Goal: Obtain resource: Download file/media

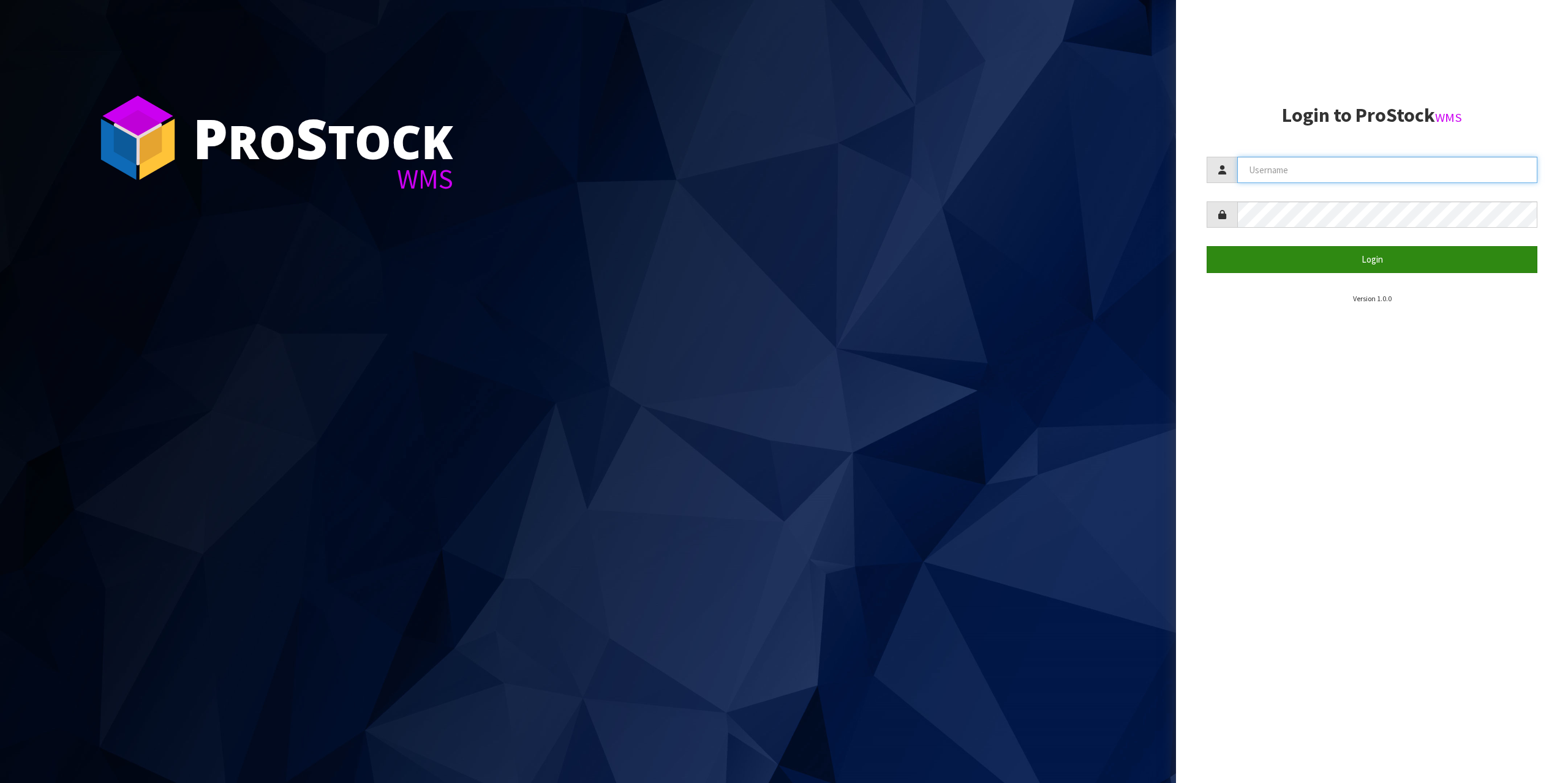
type input "[EMAIL_ADDRESS][DOMAIN_NAME]"
click at [1292, 258] on button "Login" at bounding box center [1372, 260] width 331 height 27
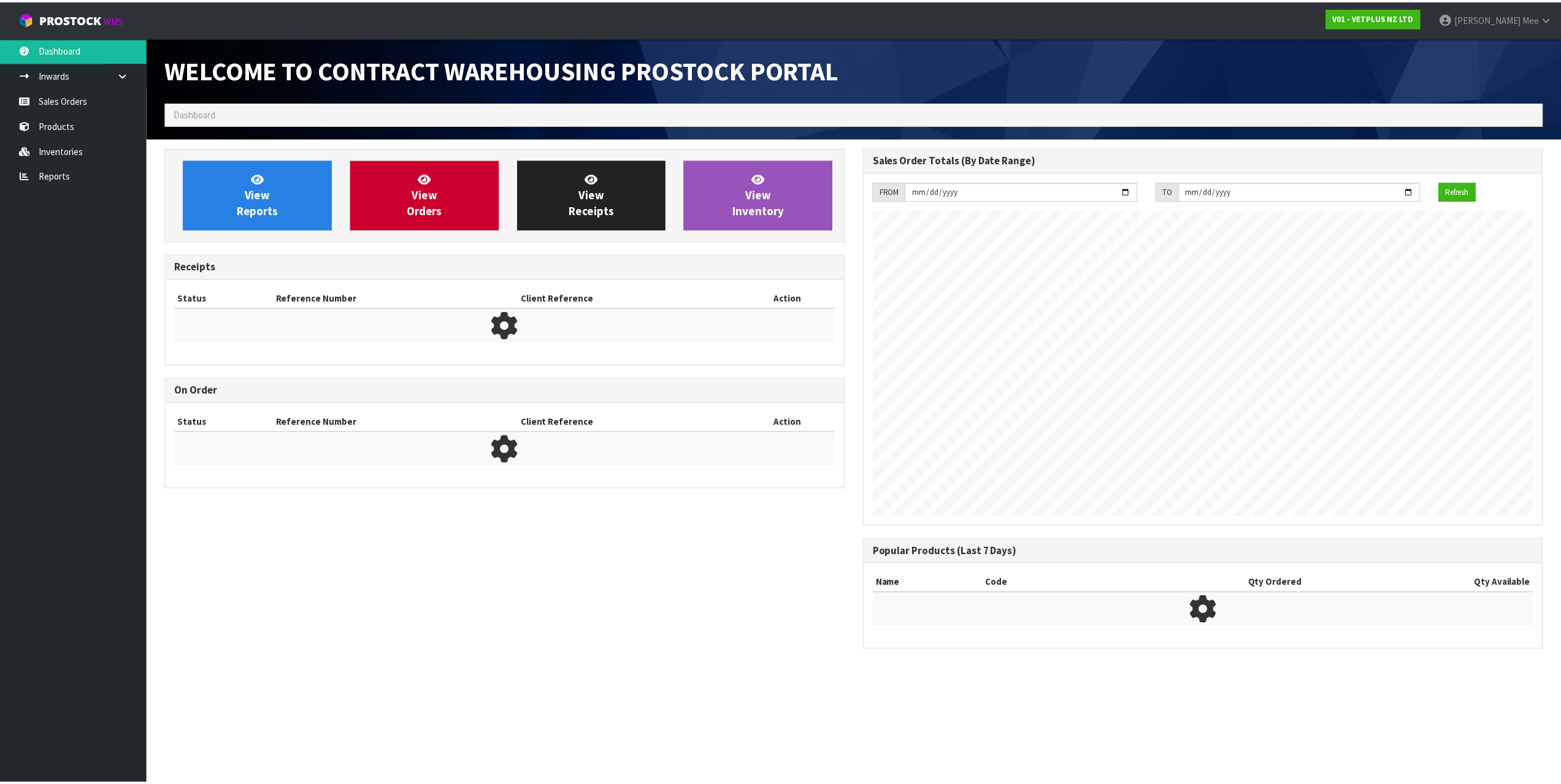
scroll to position [680, 697]
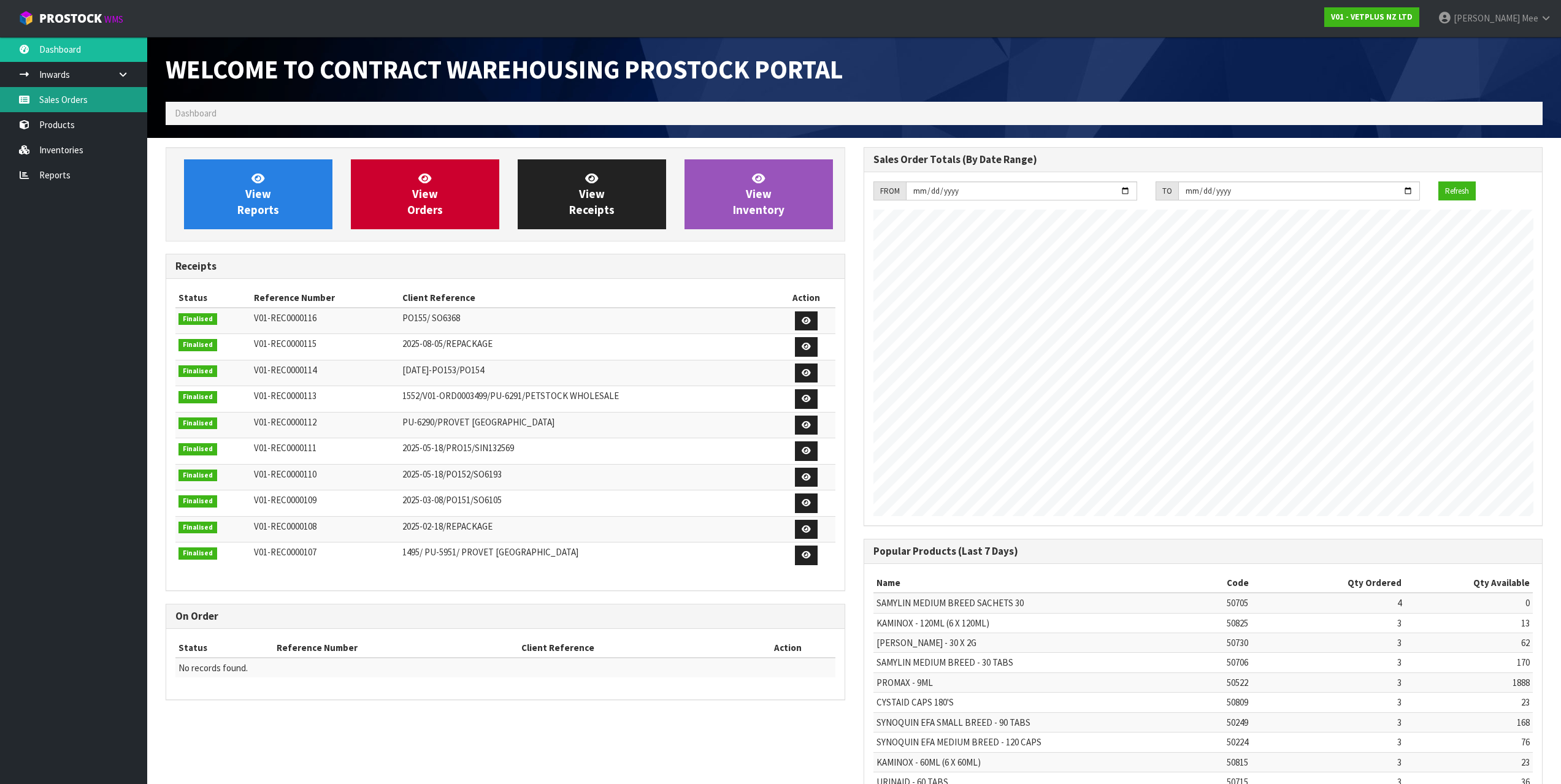
click at [78, 102] on link "Sales Orders" at bounding box center [73, 100] width 148 height 25
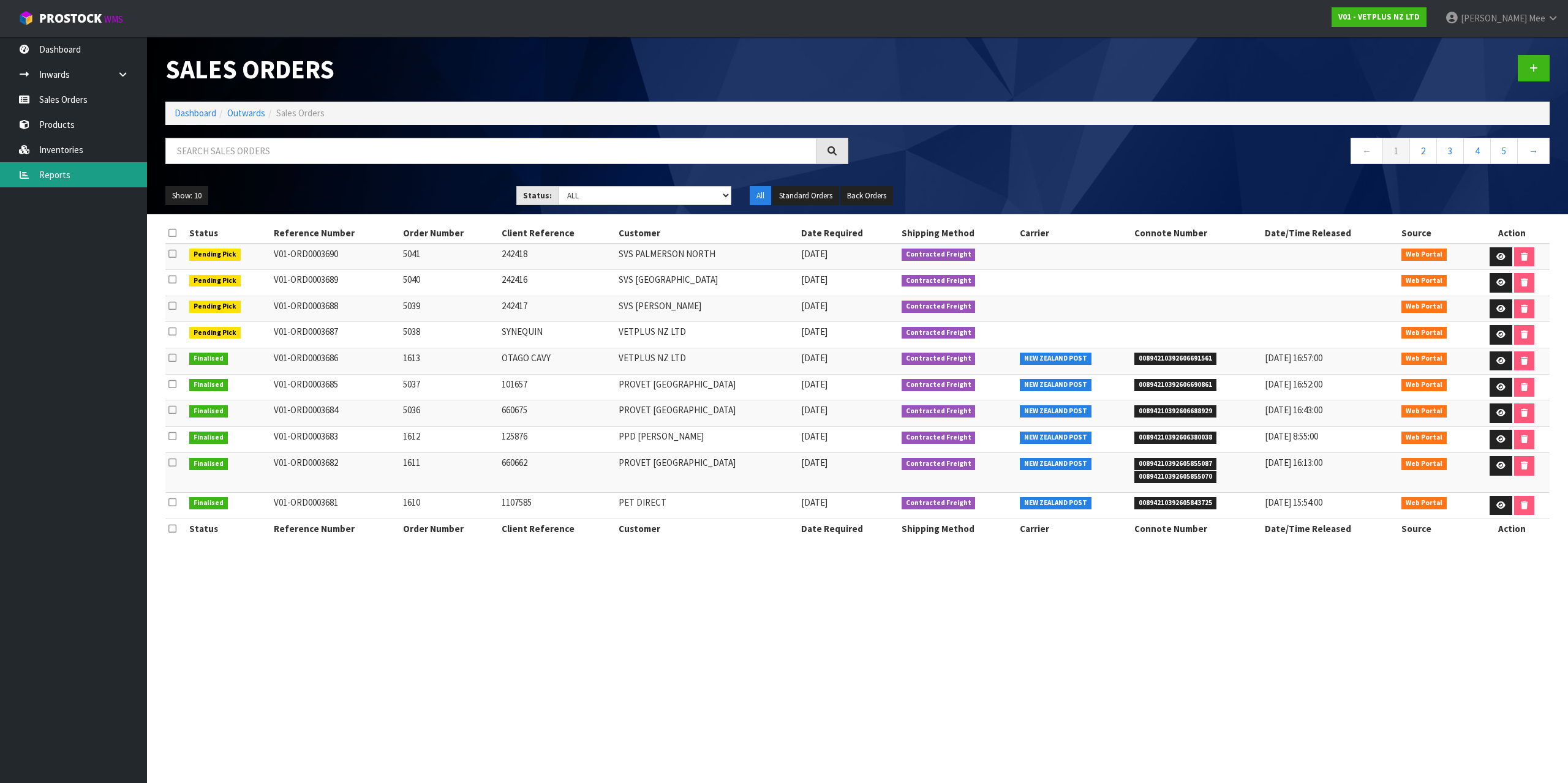
click at [47, 186] on link "Reports" at bounding box center [73, 174] width 147 height 25
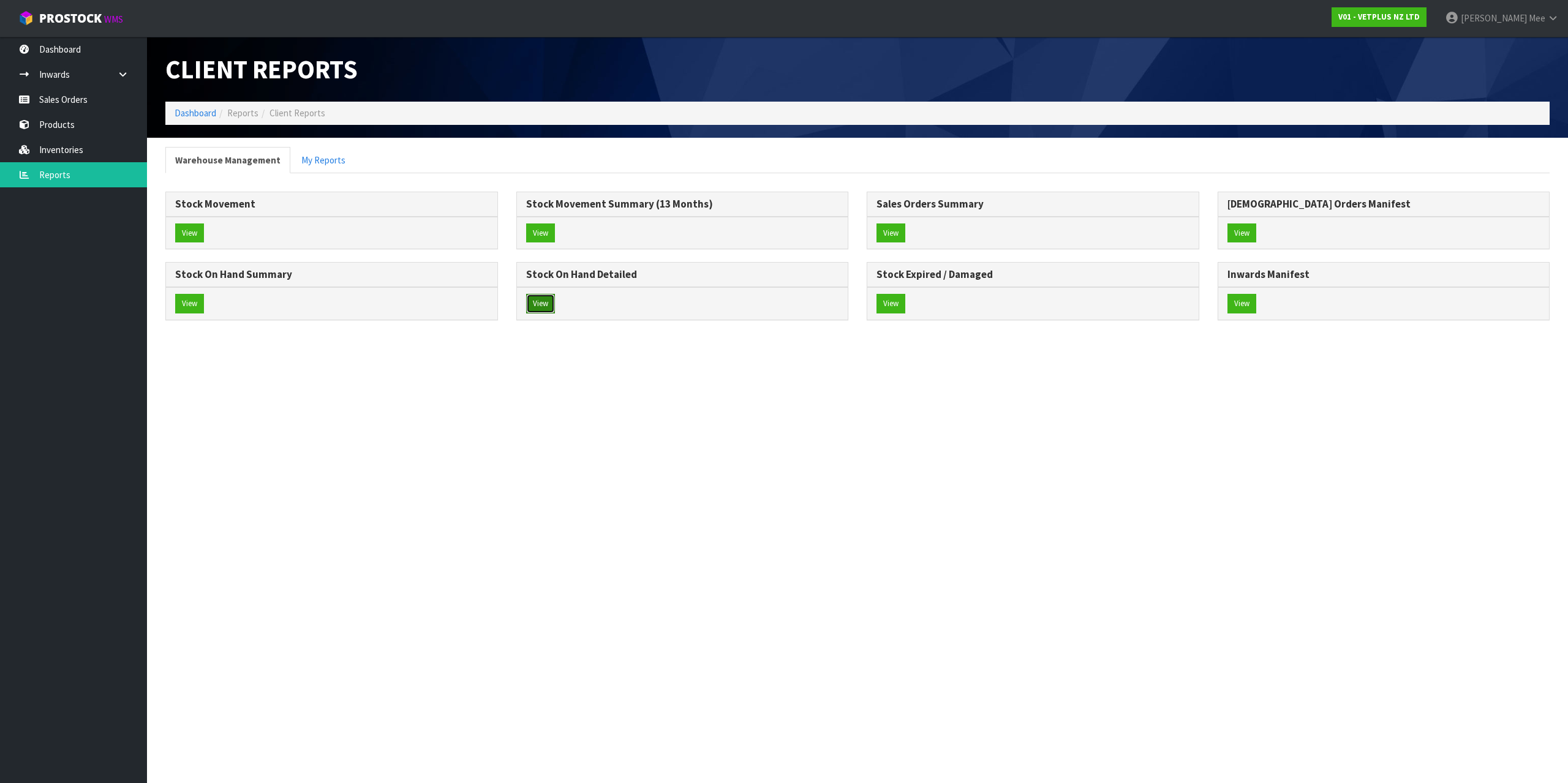
click at [532, 306] on button "View" at bounding box center [540, 304] width 29 height 20
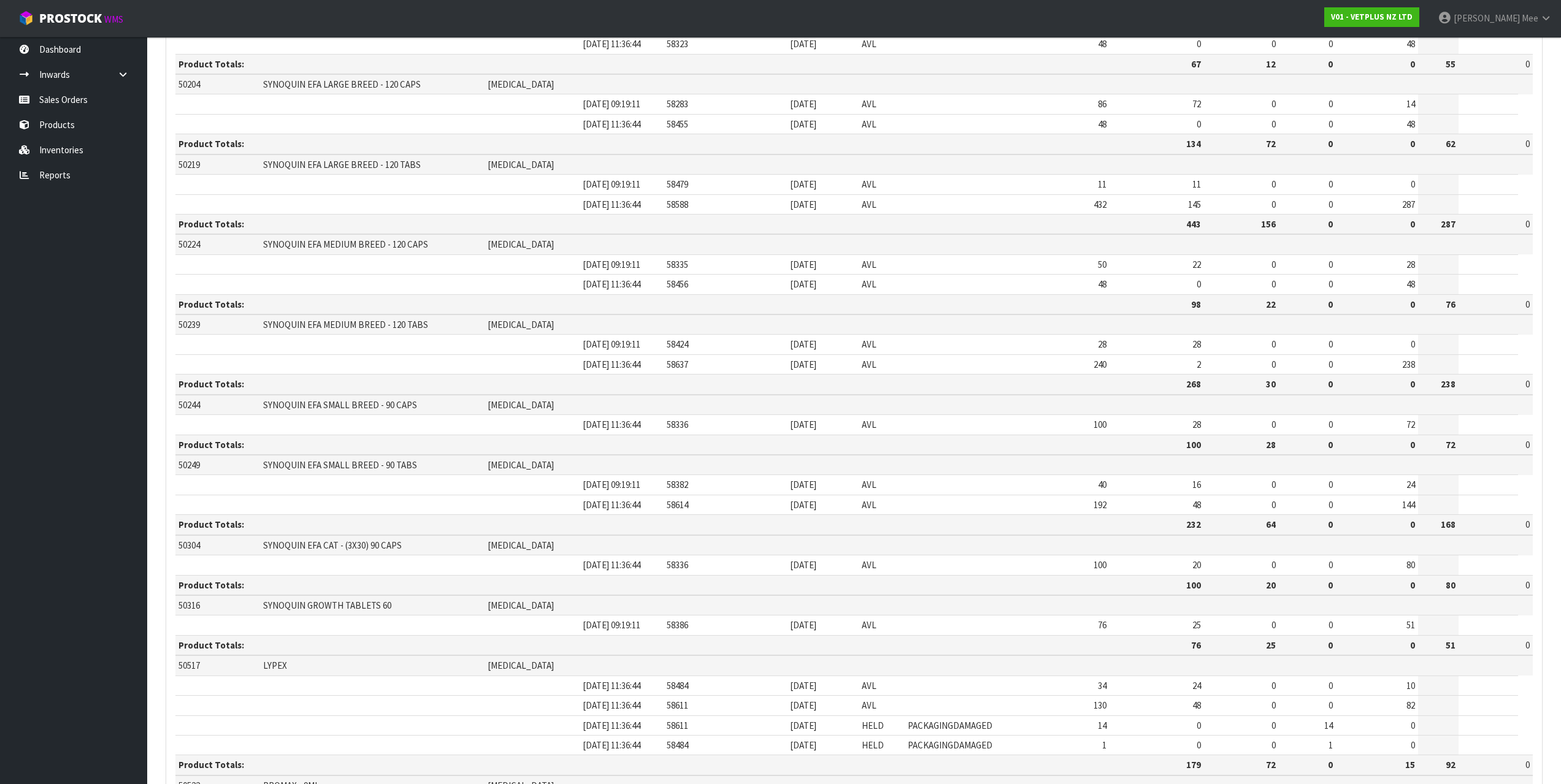
scroll to position [1540, 0]
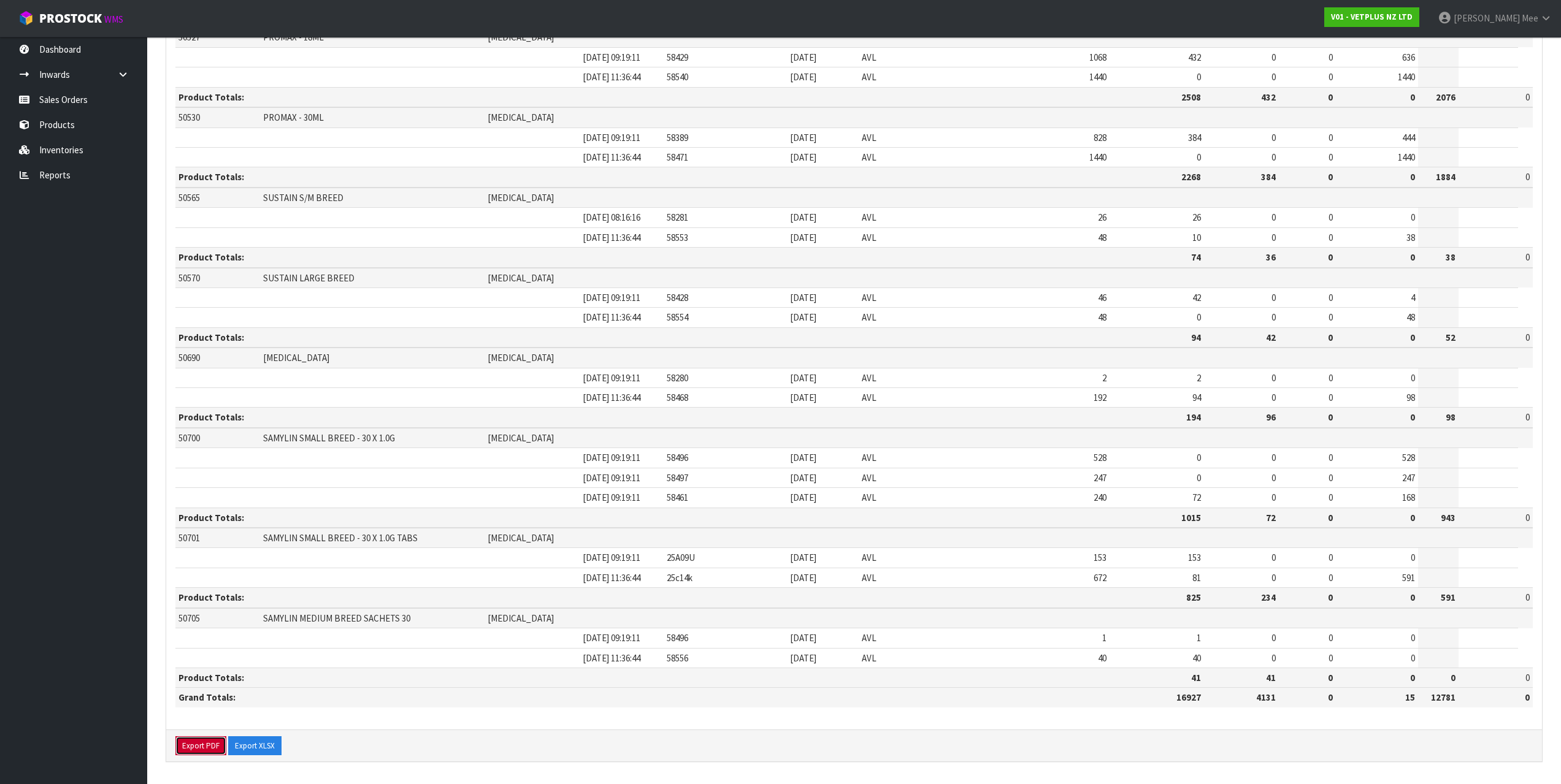
click at [204, 748] on button "Export PDF" at bounding box center [201, 746] width 51 height 20
click at [60, 170] on link "Reports" at bounding box center [73, 175] width 148 height 25
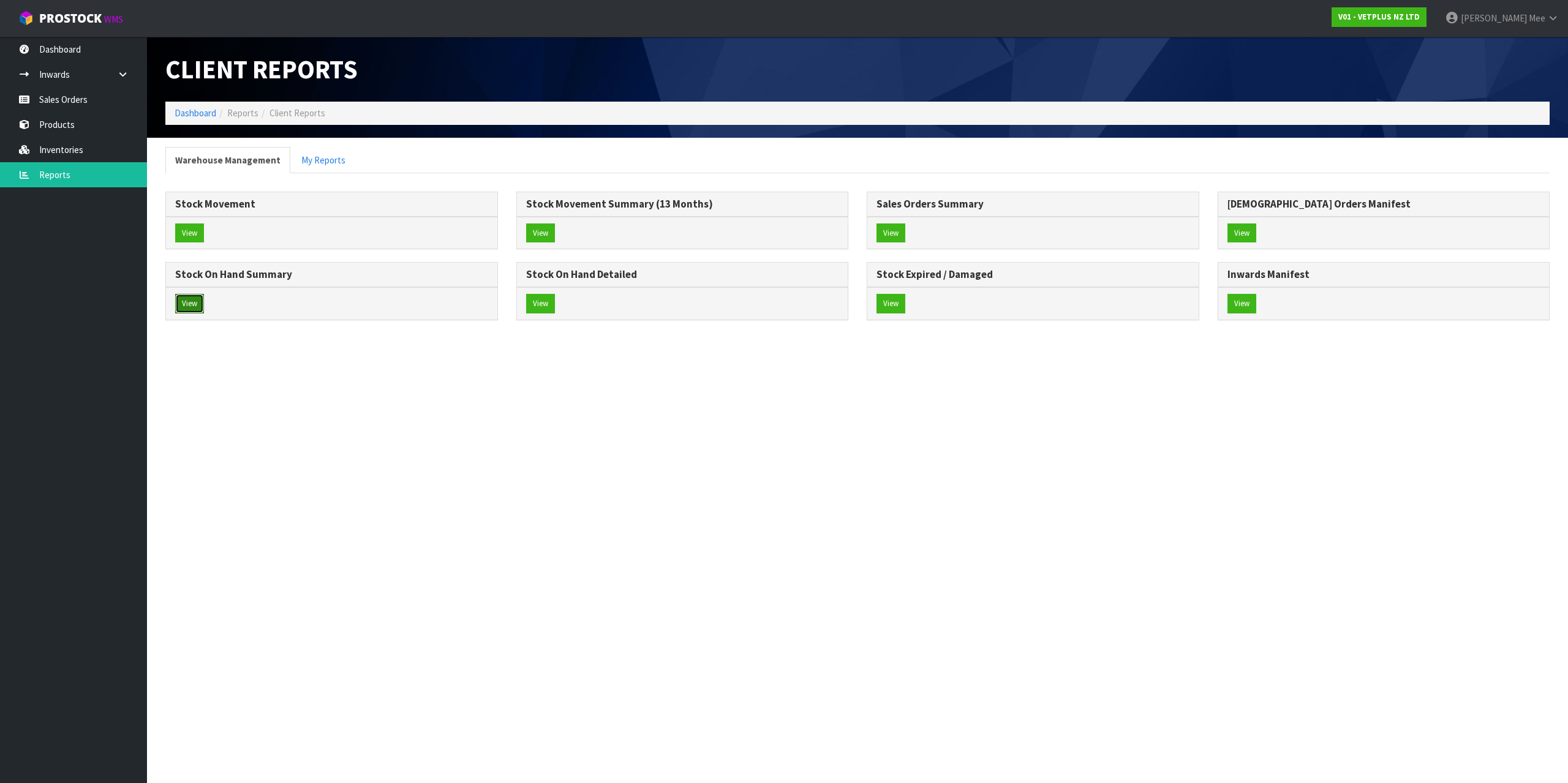
click at [178, 304] on button "View" at bounding box center [189, 304] width 29 height 20
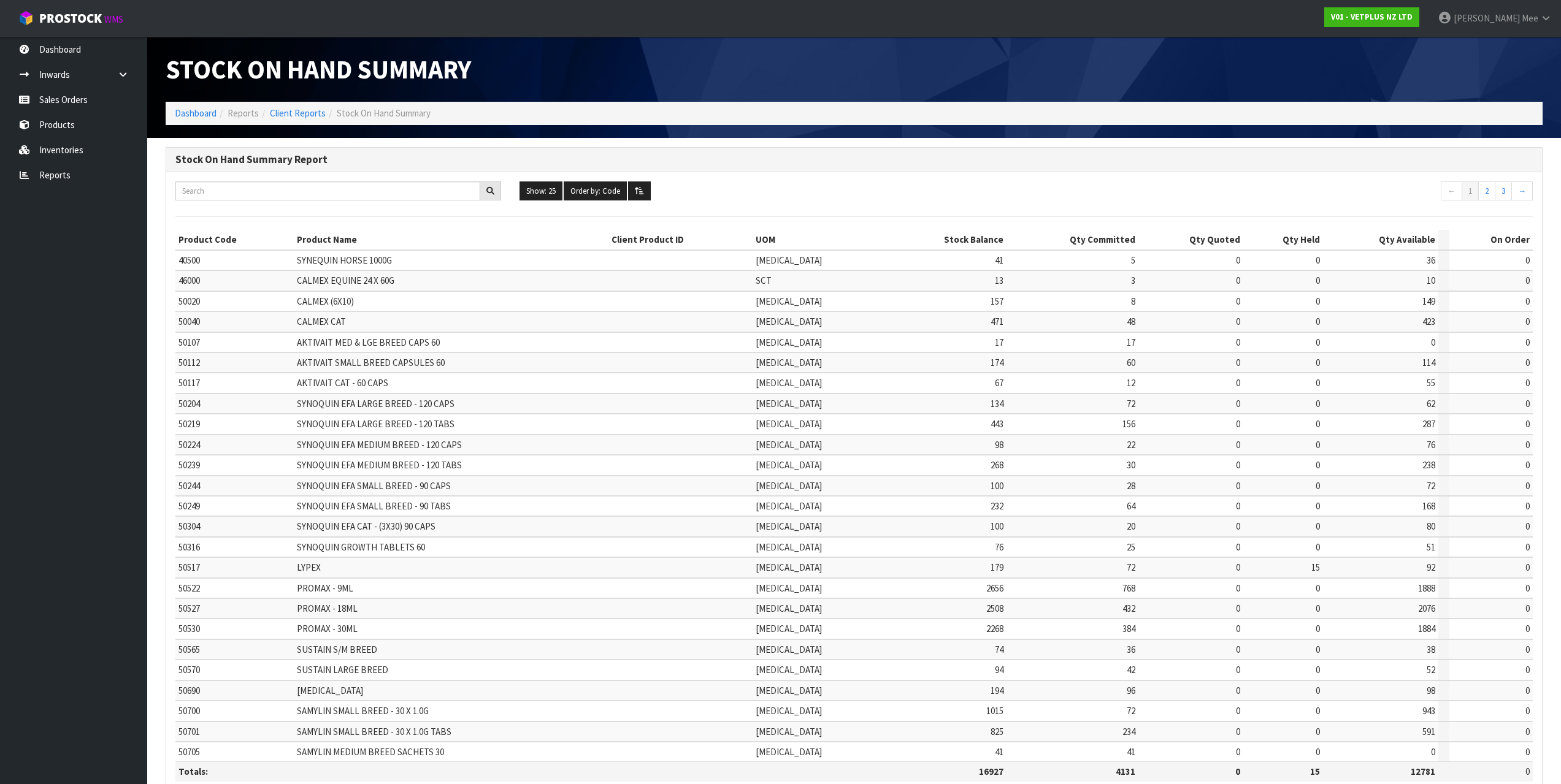
scroll to position [74, 0]
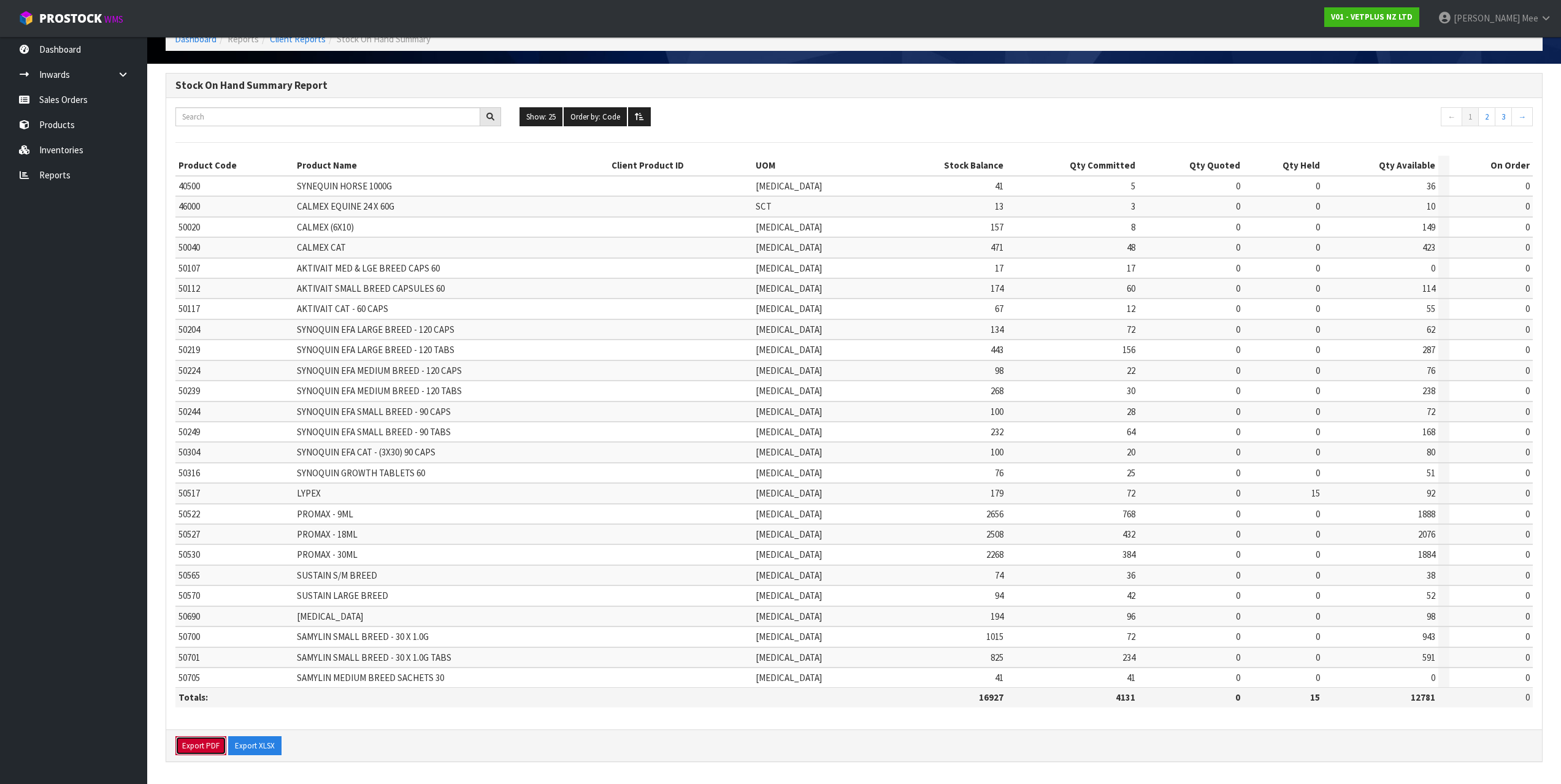
click at [194, 745] on button "Export PDF" at bounding box center [201, 746] width 51 height 20
